Goal: Task Accomplishment & Management: Complete application form

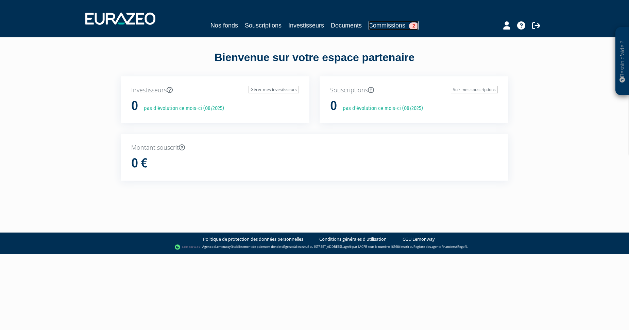
click at [391, 25] on link "Commissions 2" at bounding box center [393, 26] width 50 height 10
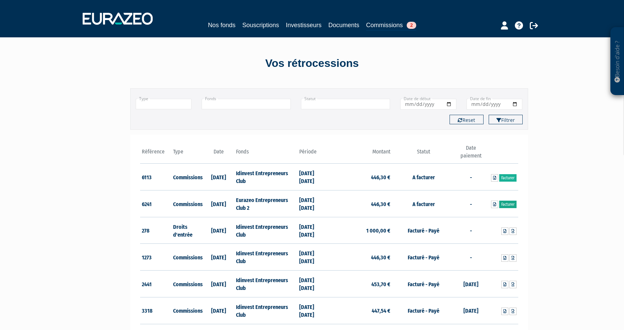
click at [506, 205] on link "Facturer" at bounding box center [507, 204] width 17 height 7
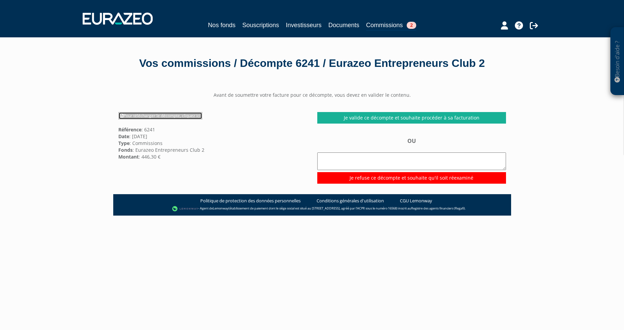
click at [153, 120] on link "Pour télécharger le décompte, cliquez ici" at bounding box center [160, 115] width 84 height 7
click at [380, 23] on link "Commissions 2" at bounding box center [391, 25] width 50 height 11
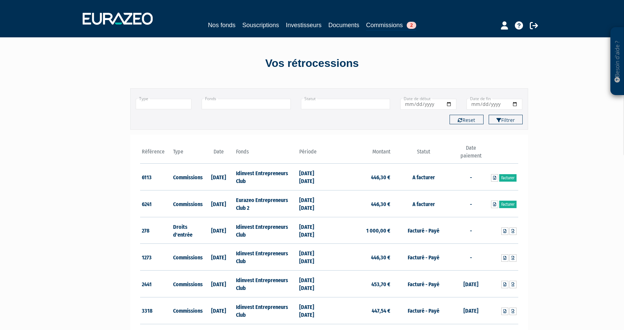
click at [517, 206] on td "Facturer" at bounding box center [502, 204] width 32 height 27
click at [505, 202] on link "Facturer" at bounding box center [507, 204] width 17 height 7
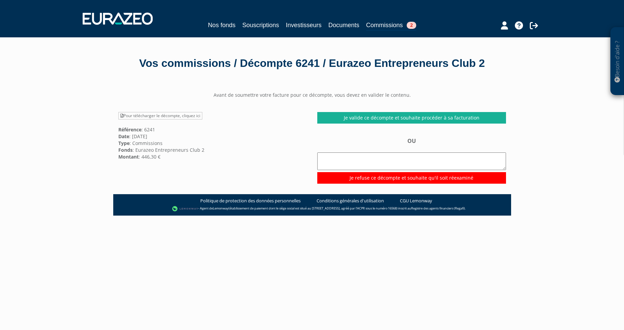
click at [142, 263] on main "Avant de soumettre votre facture pour ce décompte, vous devez en valider le con…" at bounding box center [312, 247] width 398 height 330
click at [153, 120] on link "Pour télécharger le décompte, cliquez ici" at bounding box center [160, 115] width 84 height 7
click at [403, 24] on link "Commissions 2" at bounding box center [391, 25] width 50 height 11
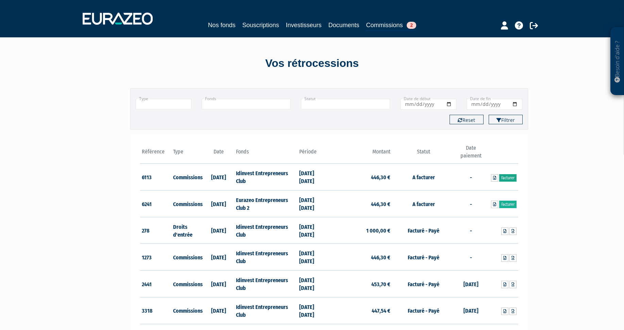
click at [512, 178] on link "Facturer" at bounding box center [507, 177] width 17 height 7
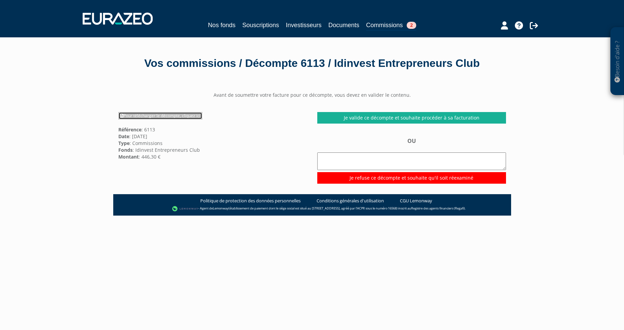
click at [156, 115] on link "Pour télécharger le décompte, cliquez ici" at bounding box center [160, 115] width 84 height 7
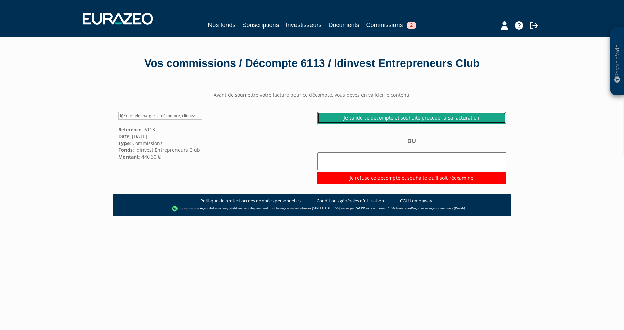
click at [426, 115] on link "Je valide ce décompte et souhaite procéder à sa facturation" at bounding box center [411, 118] width 189 height 12
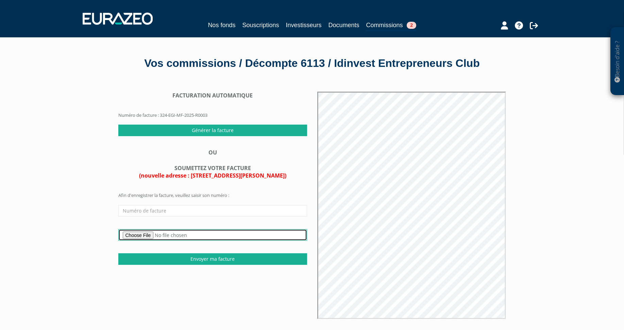
click at [138, 236] on input "file" at bounding box center [212, 235] width 189 height 12
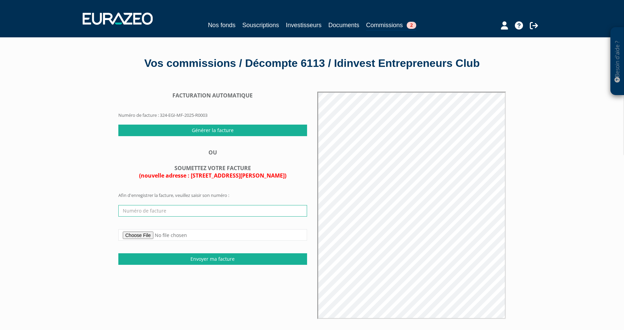
click at [149, 206] on input "text" at bounding box center [212, 211] width 189 height 12
type input "2025-08/14"
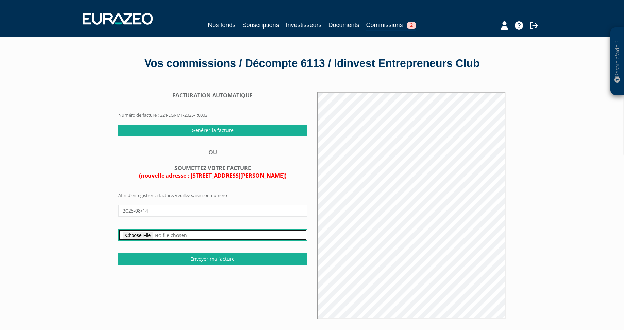
click at [161, 233] on input "file" at bounding box center [212, 235] width 189 height 12
type input "C:\fakepath\Facture-00531-2025-08-14.pdf"
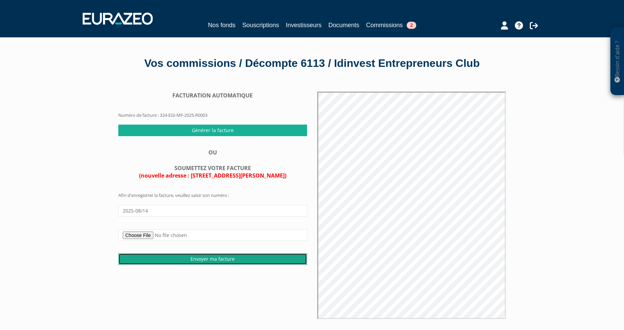
click at [193, 261] on input "Envoyer ma facture" at bounding box center [212, 260] width 189 height 12
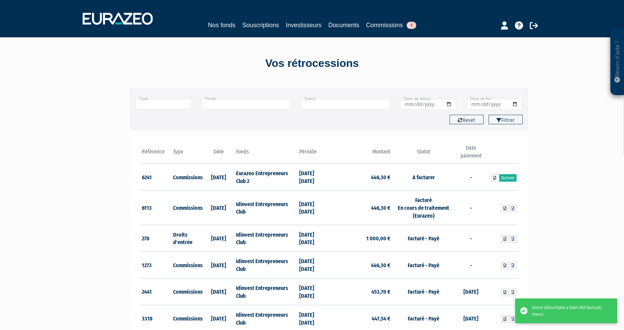
click at [524, 181] on div "Référence Type Date Fonds 6241 Commissions 6113" at bounding box center [329, 265] width 398 height 260
click at [506, 176] on link "Facturer" at bounding box center [507, 177] width 17 height 7
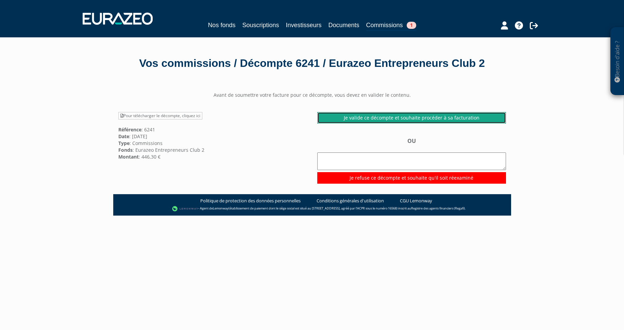
click at [338, 124] on link "Je valide ce décompte et souhaite procéder à sa facturation" at bounding box center [411, 118] width 189 height 12
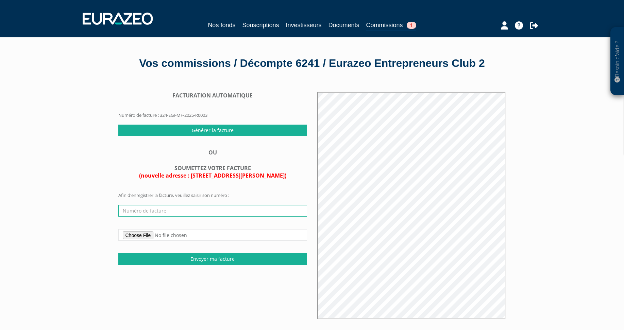
click at [163, 217] on input "text" at bounding box center [212, 211] width 189 height 12
type input "2025-08/13"
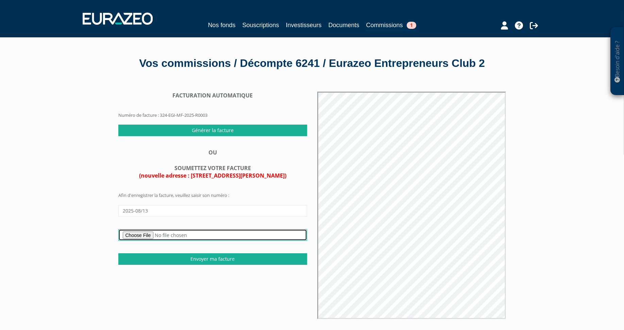
click at [161, 241] on input "file" at bounding box center [212, 235] width 189 height 12
type input "C:\fakepath\Facture-00531-2025-08-13.pdf"
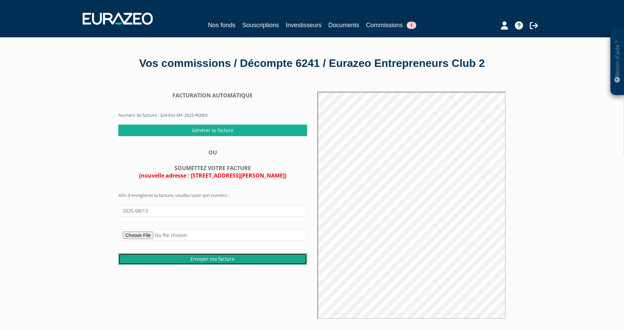
click at [210, 265] on input "Envoyer ma facture" at bounding box center [212, 260] width 189 height 12
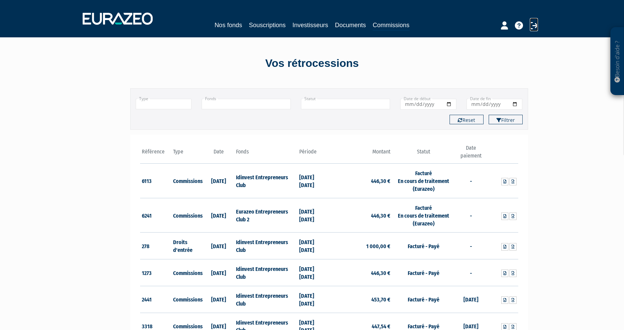
click at [533, 23] on icon at bounding box center [534, 25] width 8 height 8
